Goal: Find specific page/section: Find specific page/section

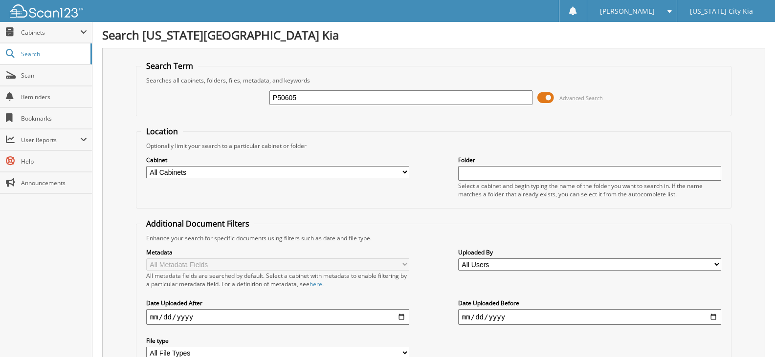
type input "P50605"
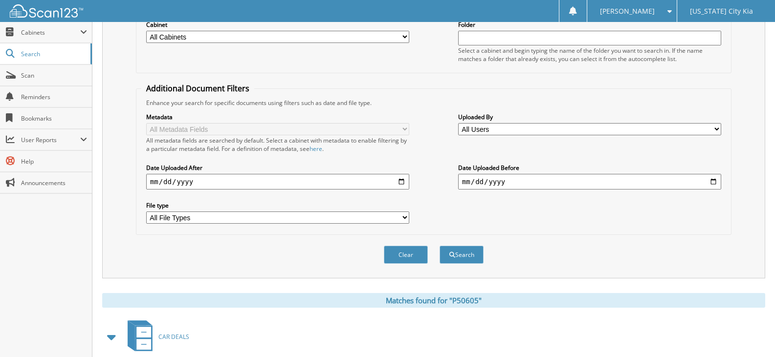
scroll to position [252, 0]
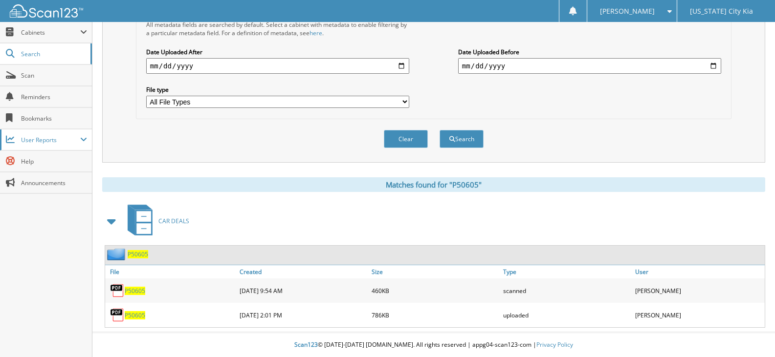
click at [75, 134] on span "User Reports" at bounding box center [46, 140] width 92 height 21
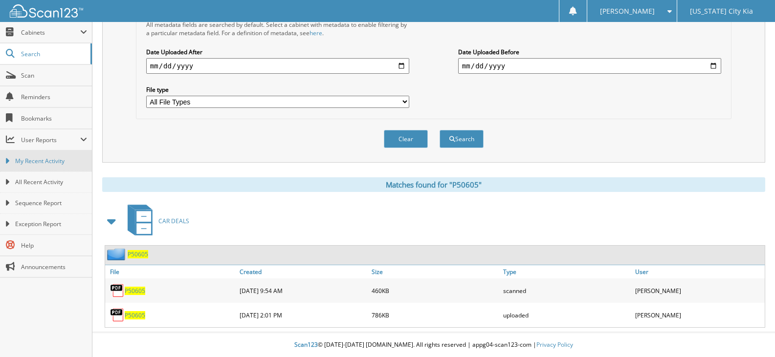
click at [62, 156] on link "My Recent Activity" at bounding box center [46, 161] width 92 height 21
